Goal: Navigation & Orientation: Find specific page/section

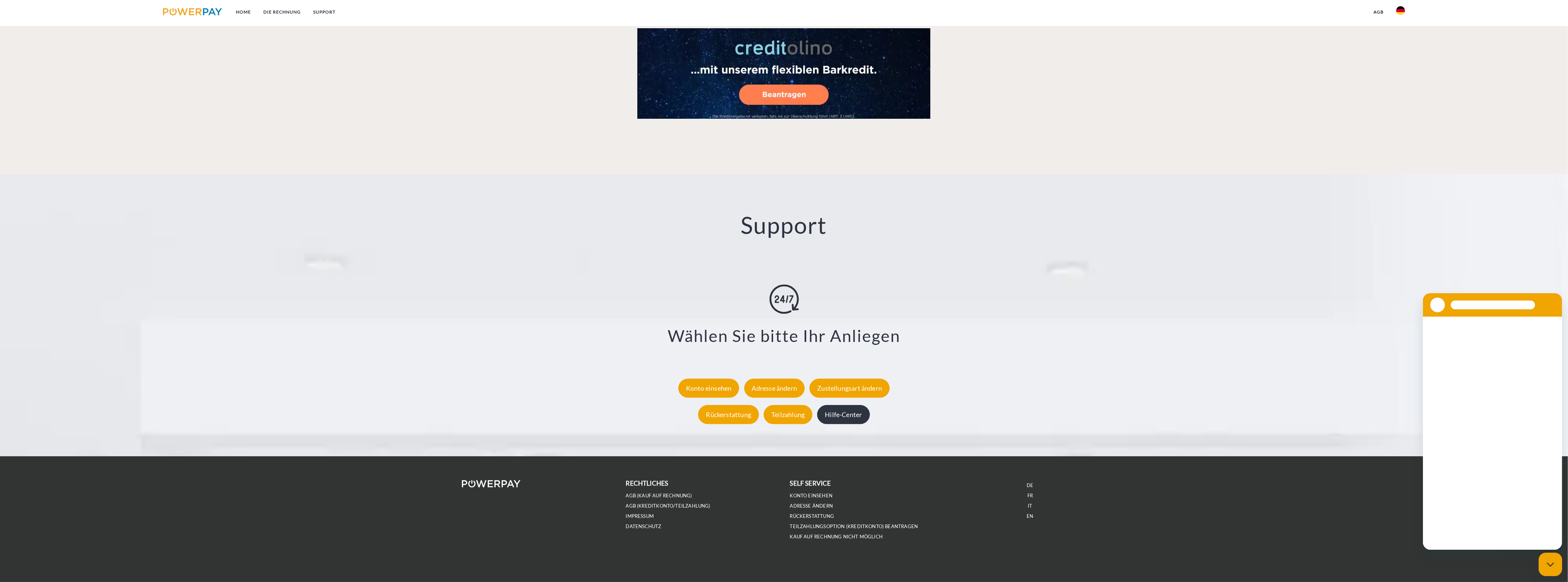
click at [851, 415] on div "Hilfe-Center" at bounding box center [844, 415] width 52 height 19
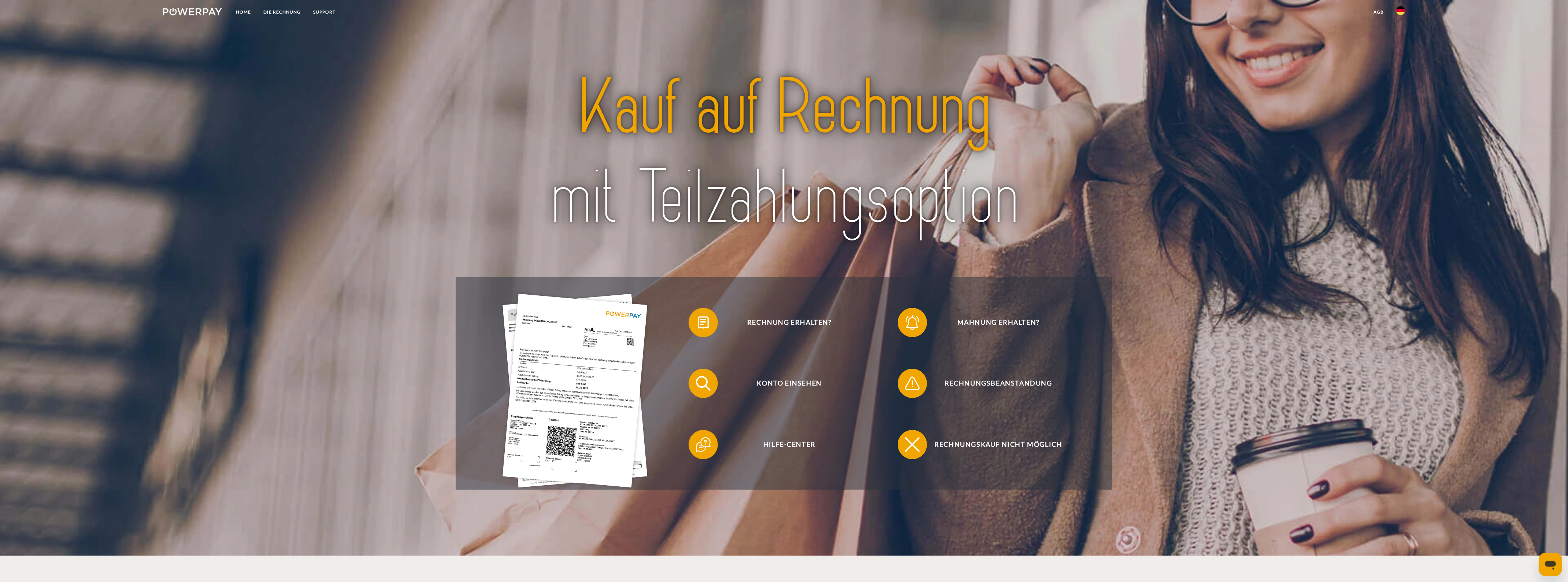
click at [1403, 11] on img at bounding box center [1401, 10] width 9 height 9
click at [1399, 35] on img at bounding box center [1401, 35] width 9 height 9
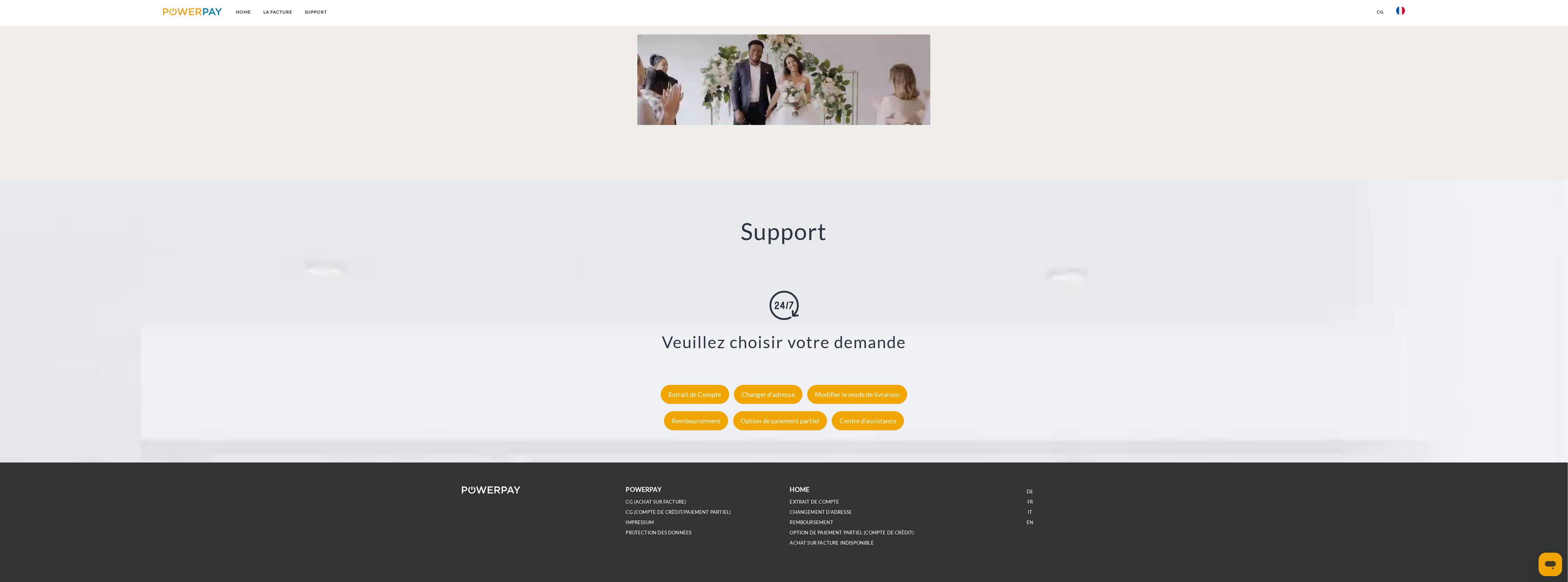
scroll to position [1190, 0]
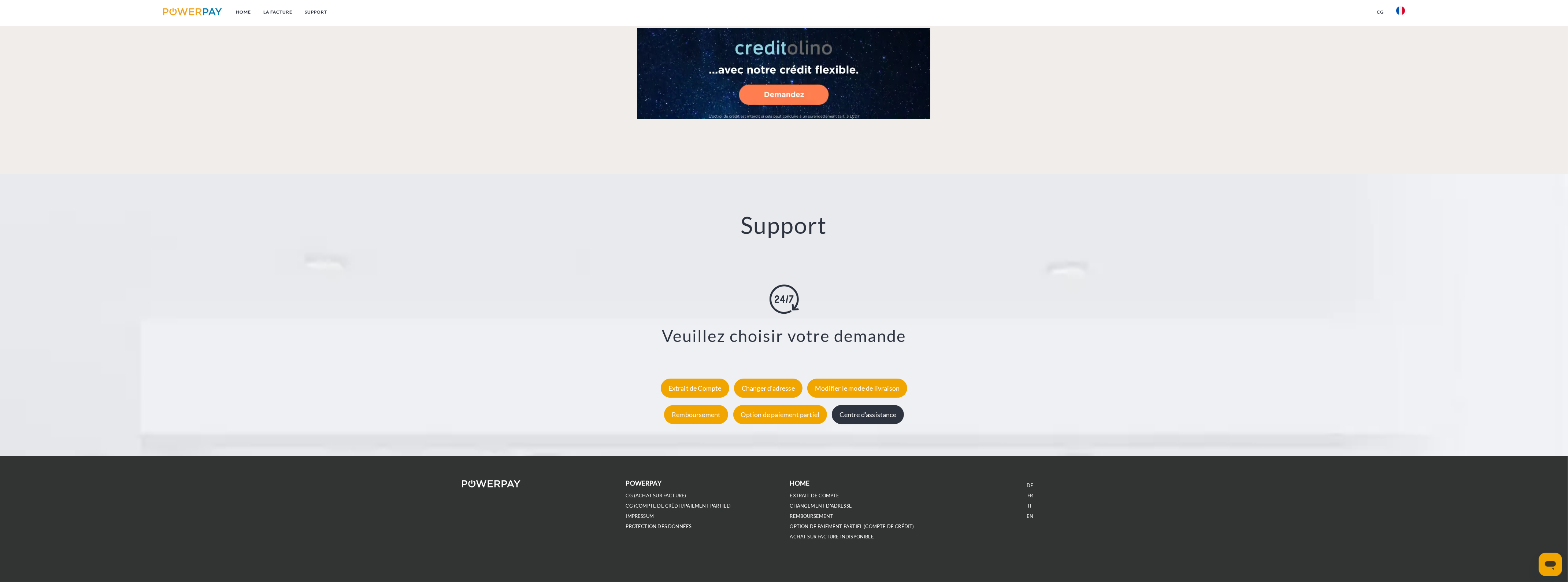
click at [862, 412] on div "Centre d'assistance" at bounding box center [868, 415] width 71 height 19
click at [1404, 11] on img at bounding box center [1401, 10] width 9 height 9
click at [1402, 51] on img at bounding box center [1401, 53] width 9 height 9
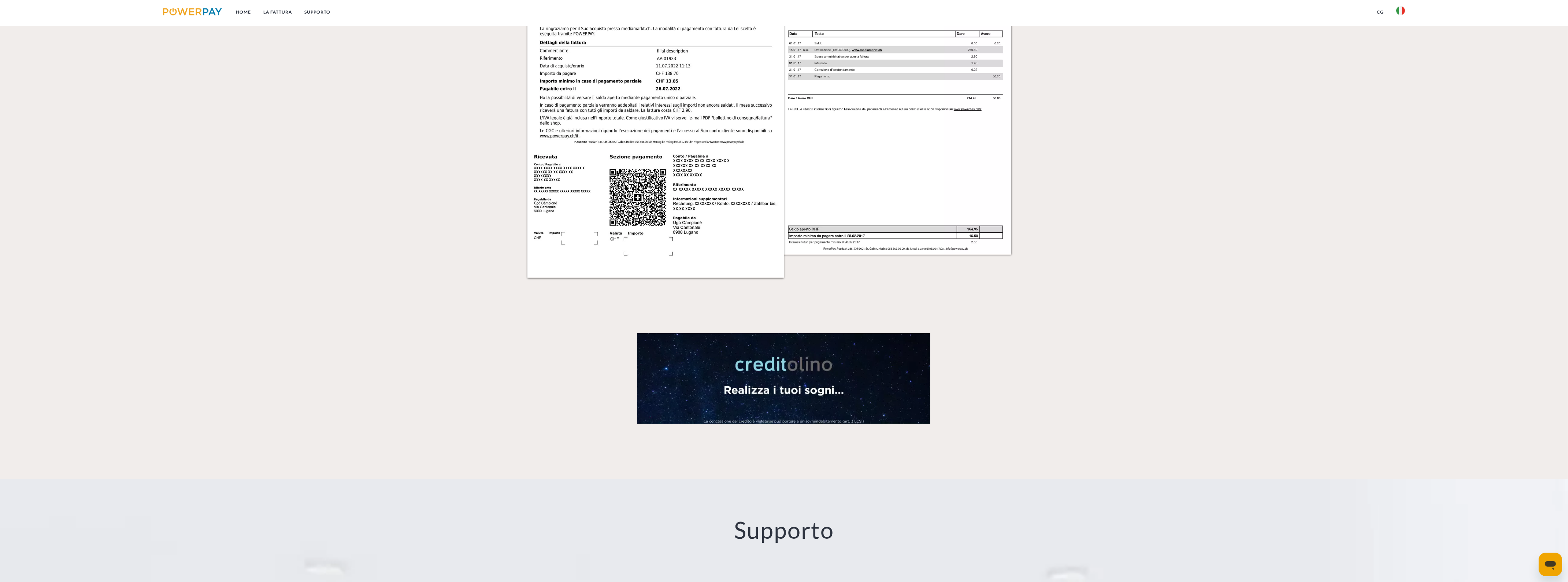
scroll to position [1190, 0]
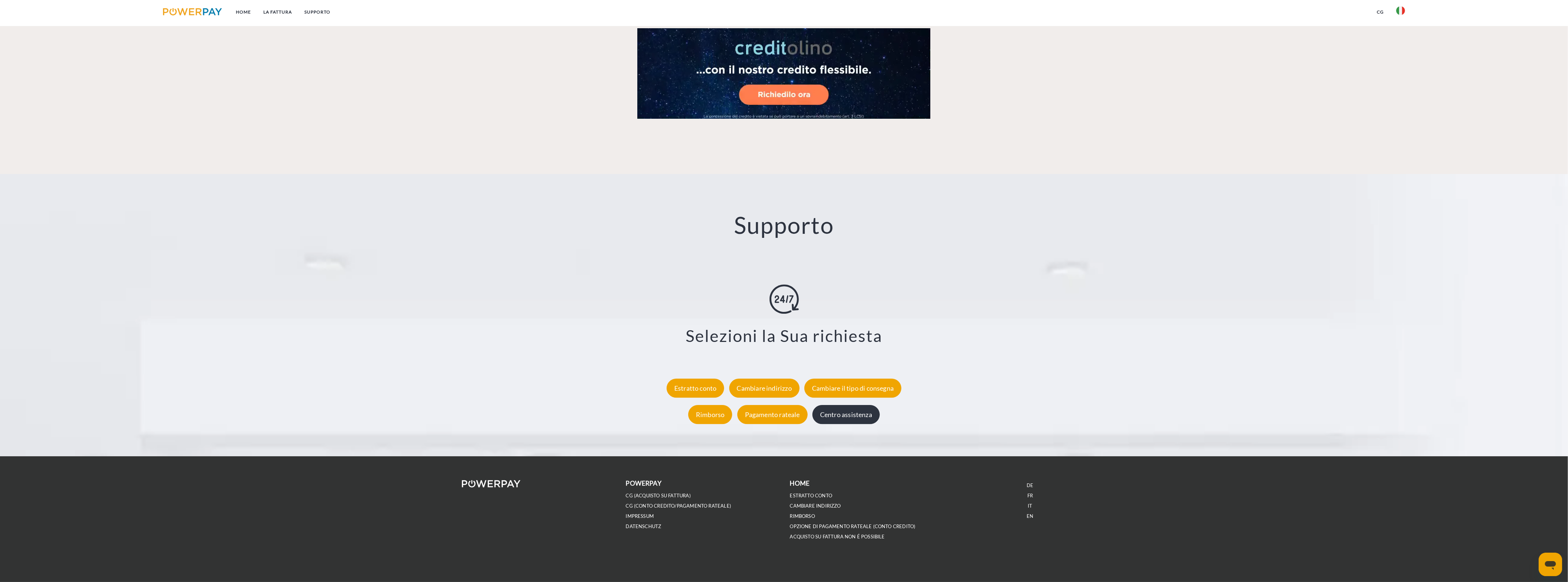
click at [858, 405] on div "Centro assistenza" at bounding box center [845, 415] width 67 height 19
